Goal: Find specific page/section: Find specific page/section

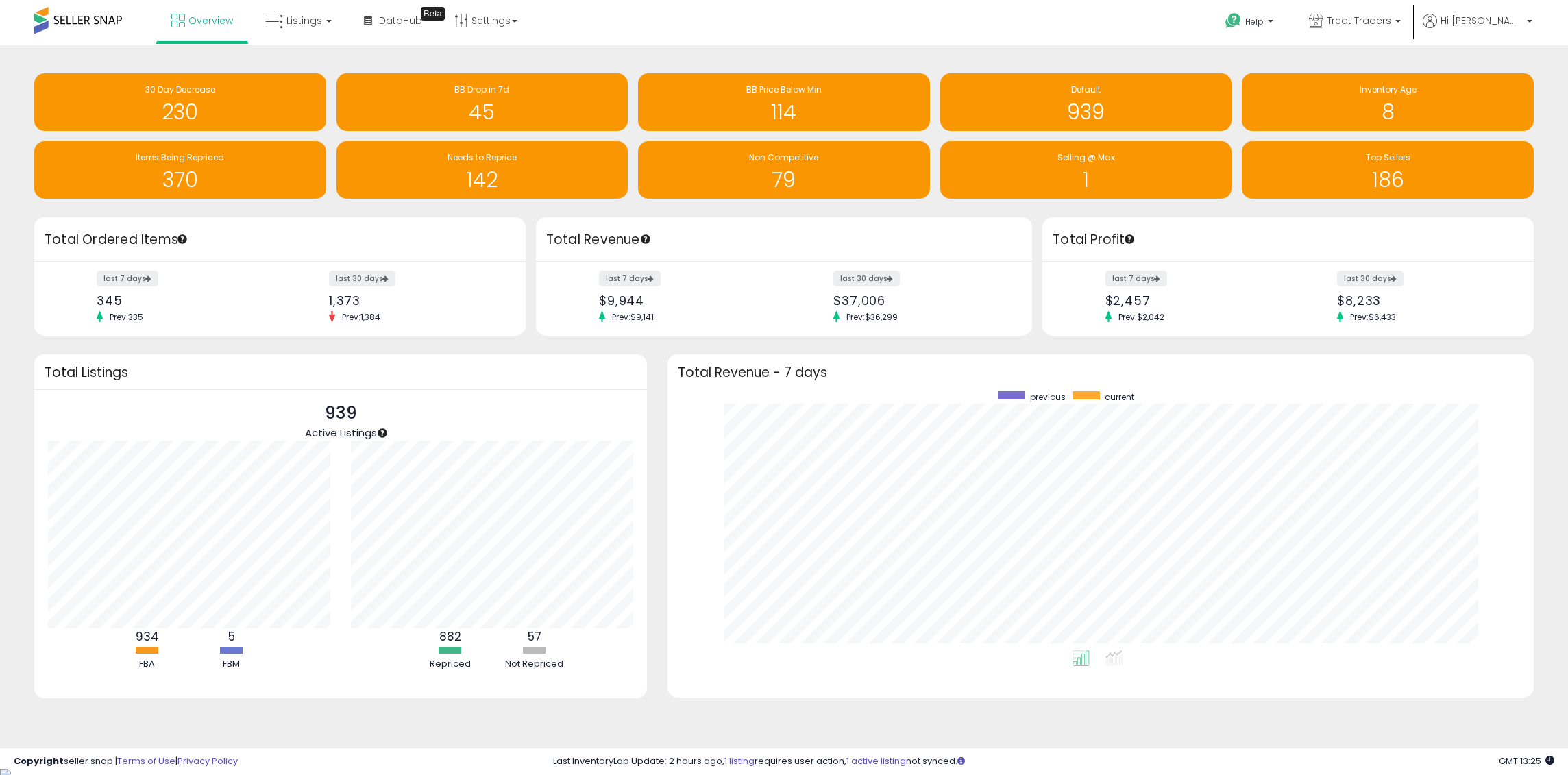
scroll to position [259, 839]
drag, startPoint x: 292, startPoint y: 15, endPoint x: 297, endPoint y: 26, distance: 12.1
click at [292, 15] on span "Listings" at bounding box center [304, 21] width 36 height 14
click at [314, 66] on icon at bounding box center [308, 68] width 59 height 18
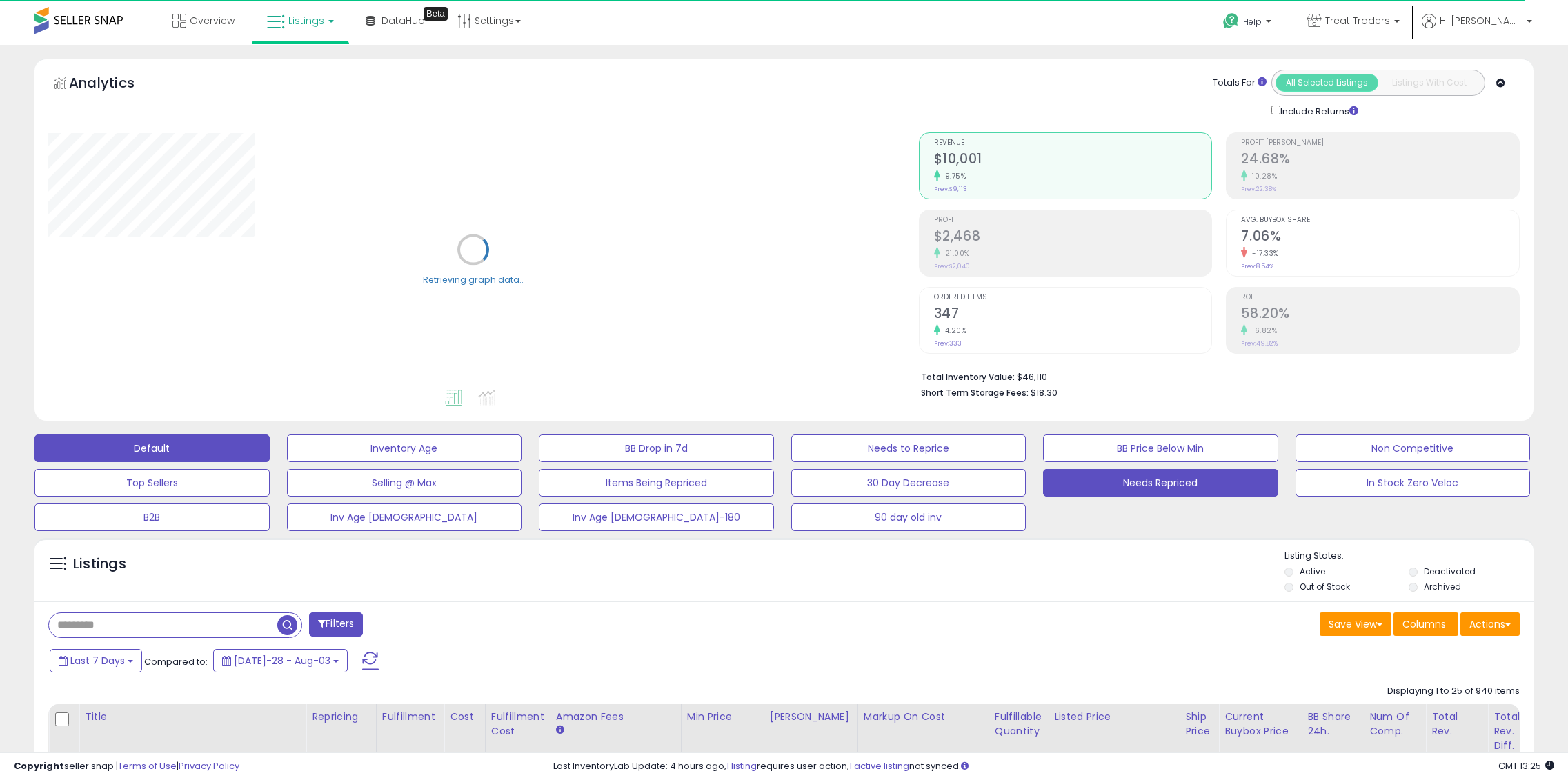
click at [522, 462] on button "Needs Repriced" at bounding box center [404, 448] width 235 height 27
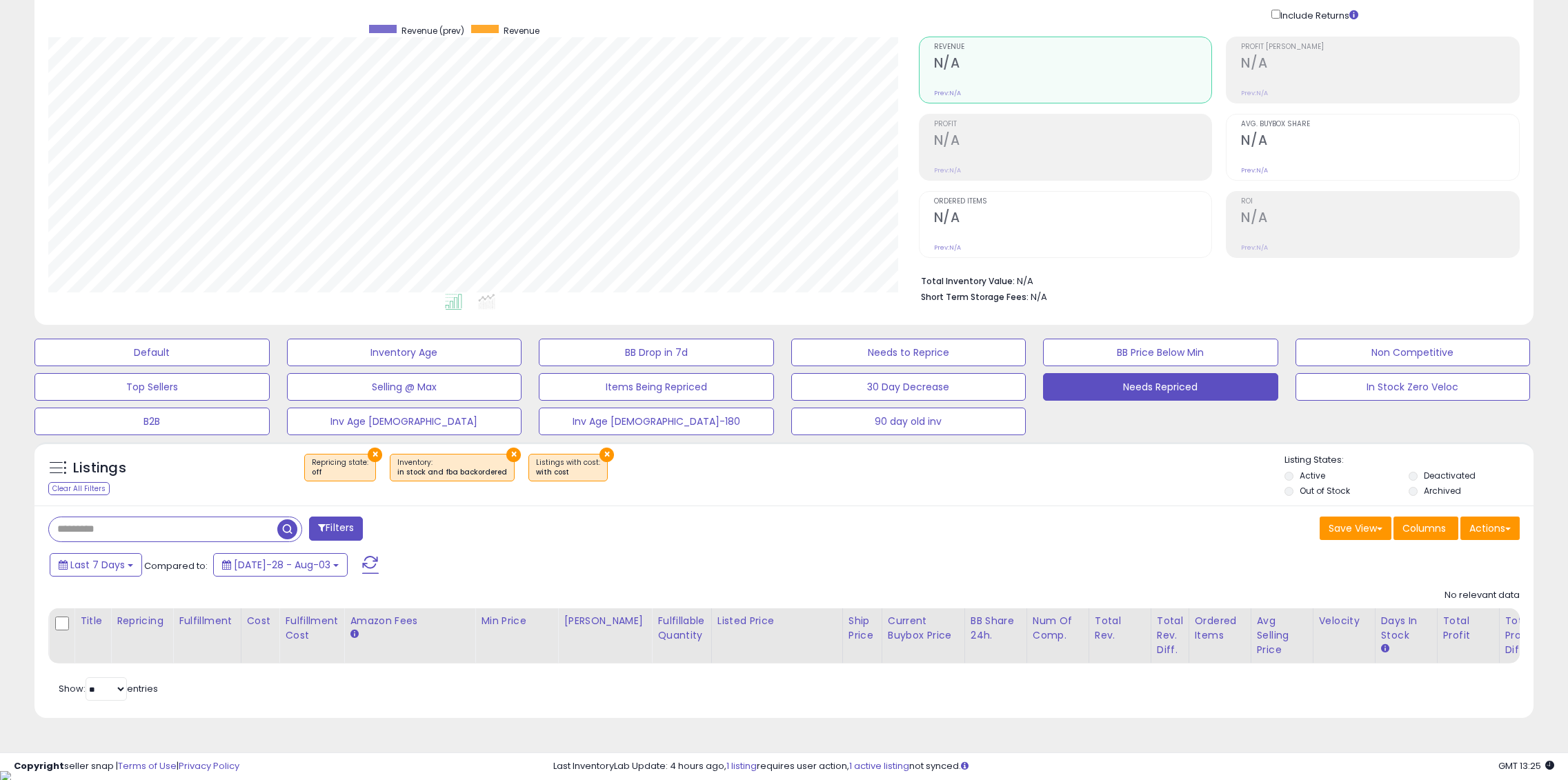
scroll to position [283, 870]
